Goal: Find specific page/section: Find specific page/section

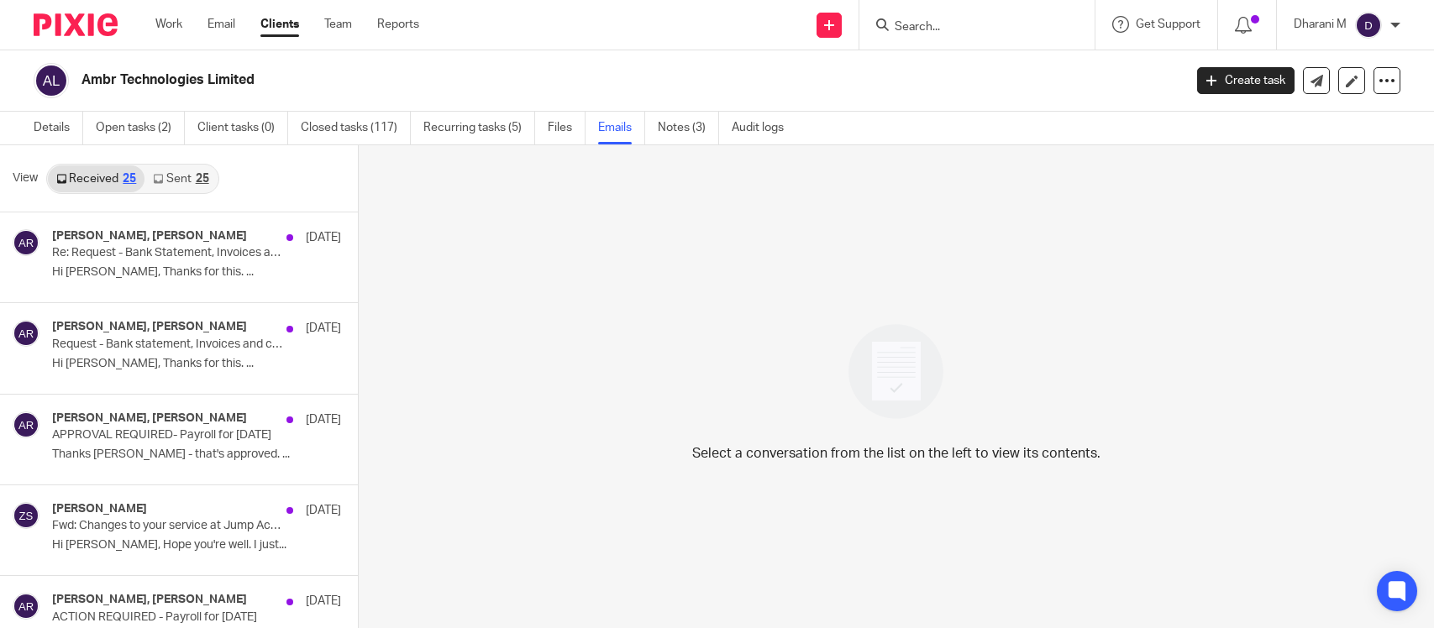
click at [928, 23] on input "Search" at bounding box center [968, 27] width 151 height 15
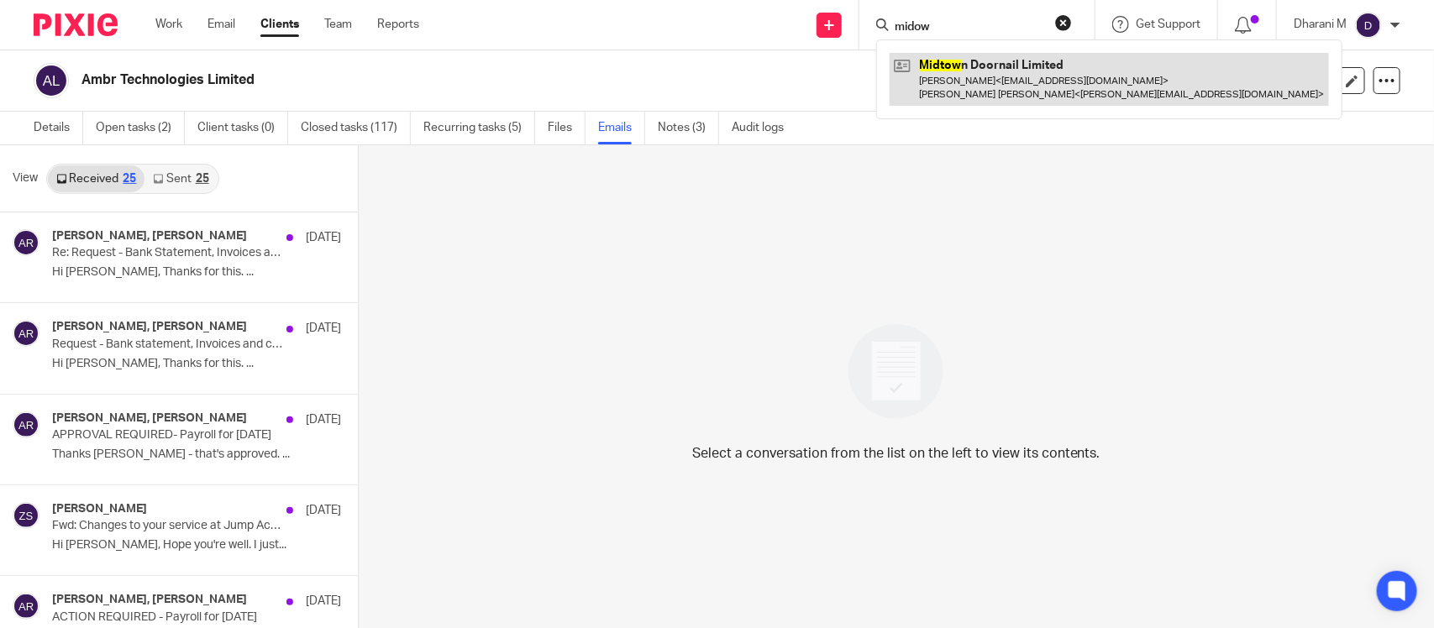
type input "midow"
click at [1023, 86] on link at bounding box center [1108, 79] width 439 height 52
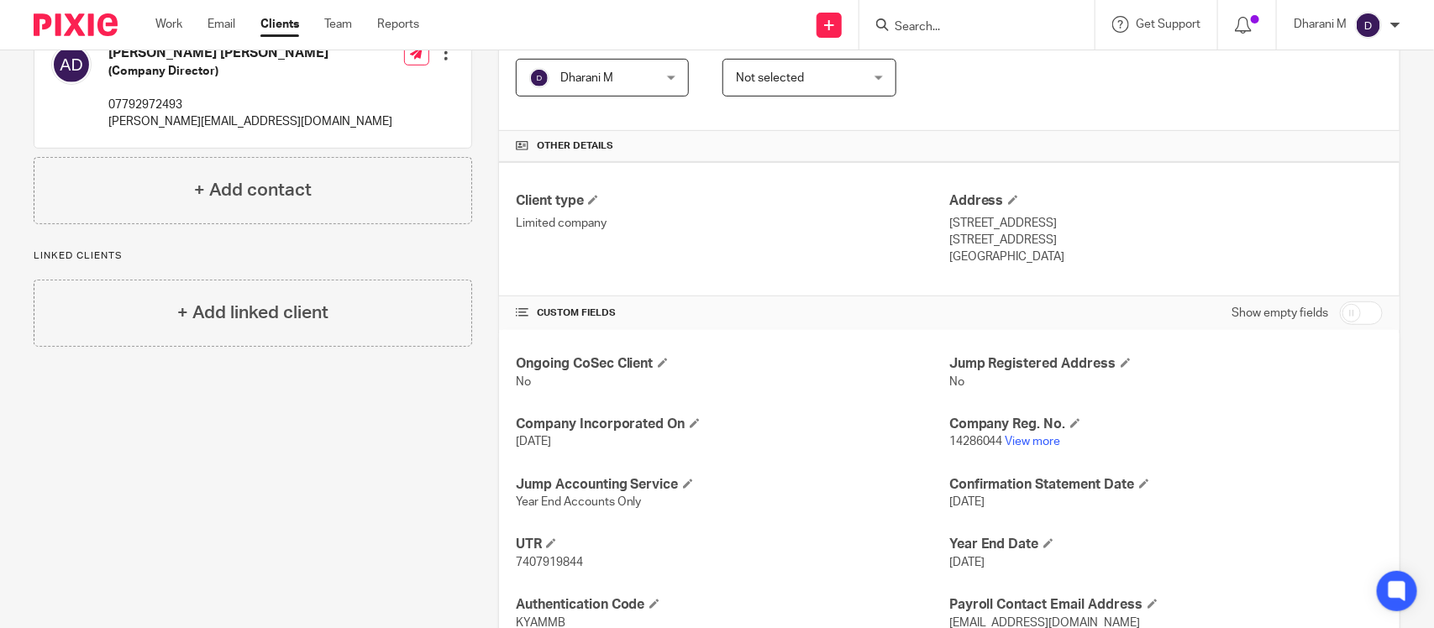
click at [958, 27] on input "Search" at bounding box center [968, 27] width 151 height 15
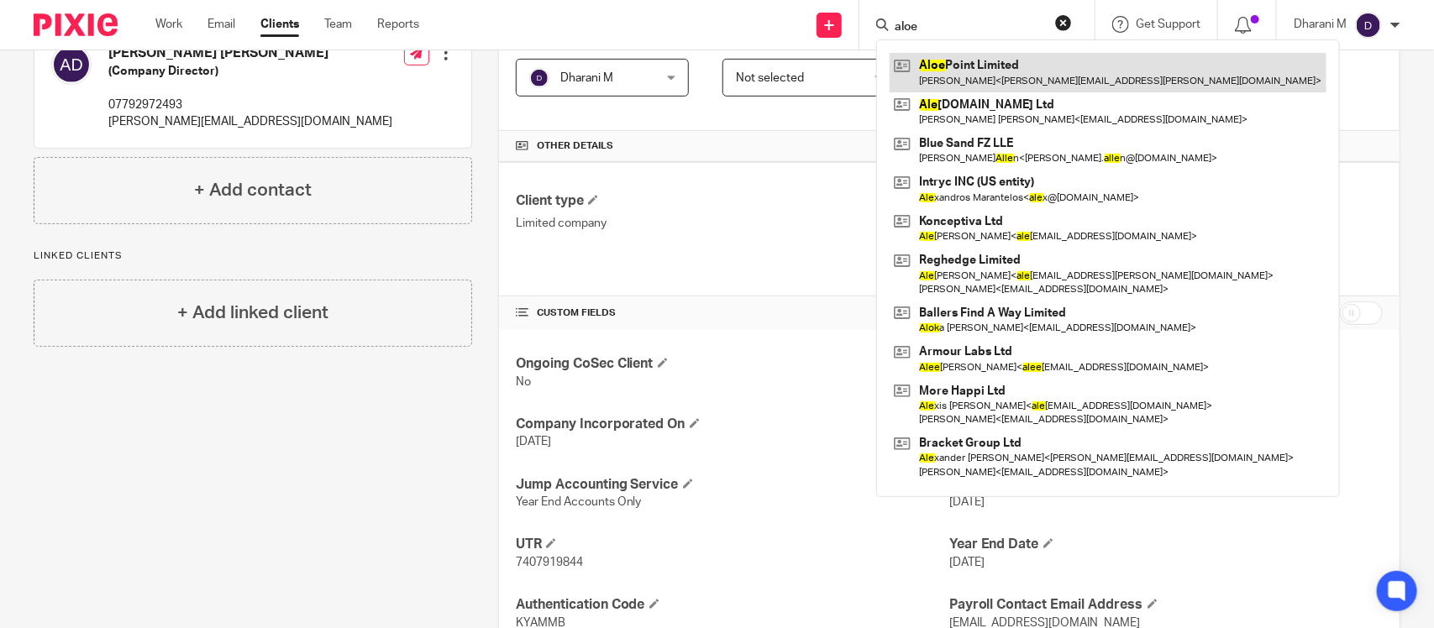
type input "aloe"
click at [958, 77] on link at bounding box center [1107, 72] width 437 height 39
